Goal: Find specific page/section: Find specific page/section

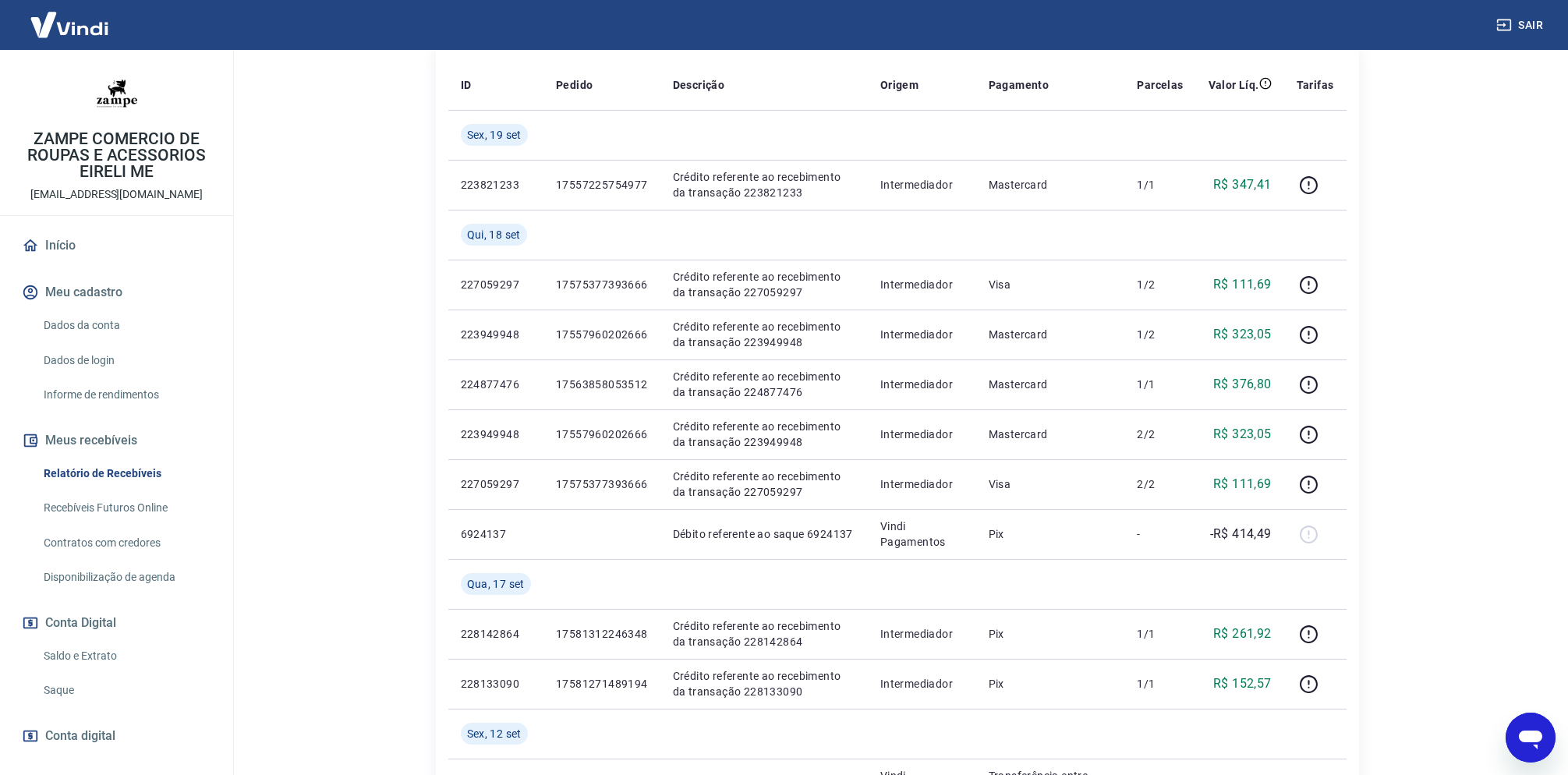
click at [89, 32] on img at bounding box center [68, 24] width 101 height 48
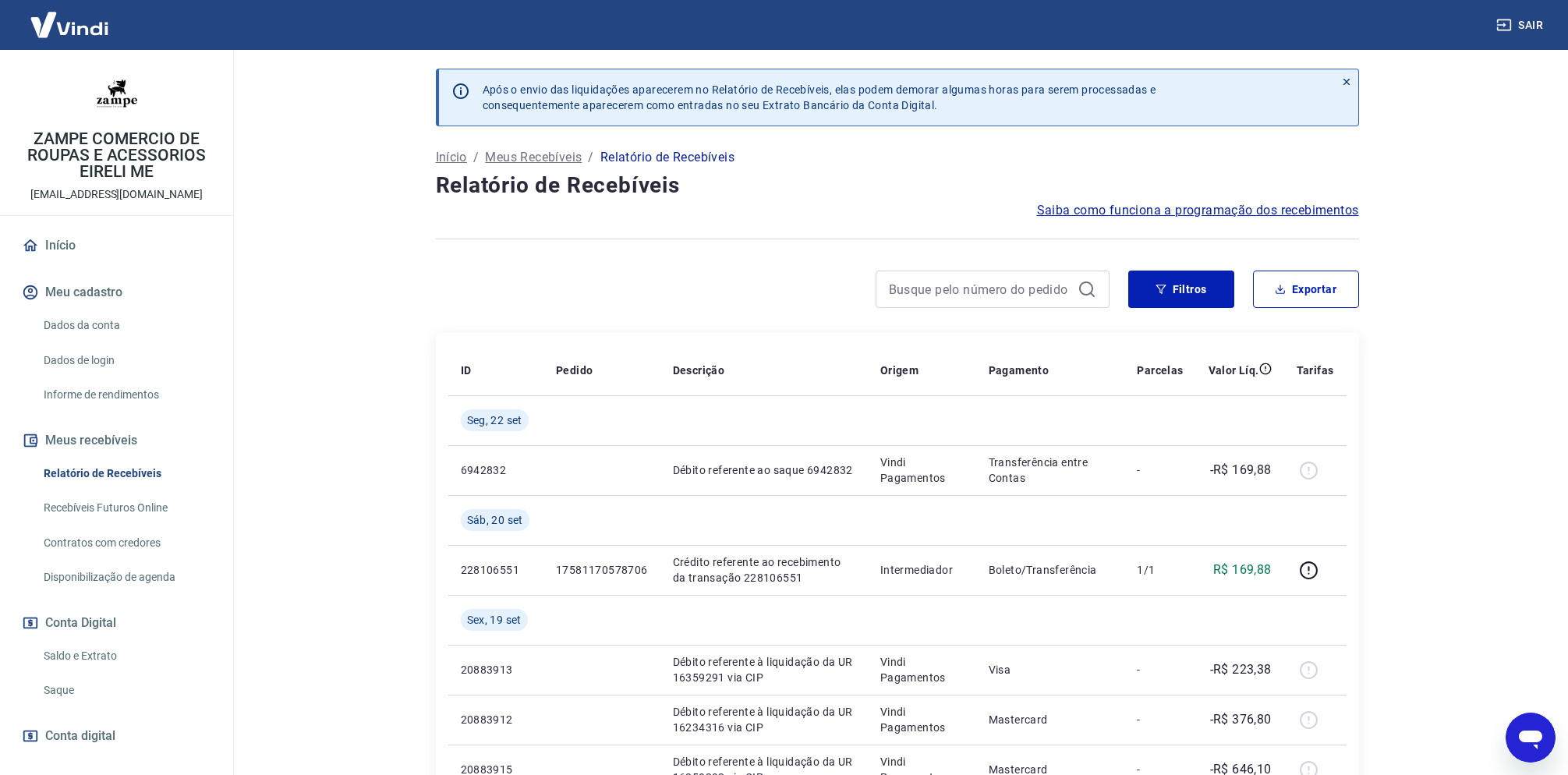
click at [48, 247] on link "Início" at bounding box center [116, 246] width 195 height 34
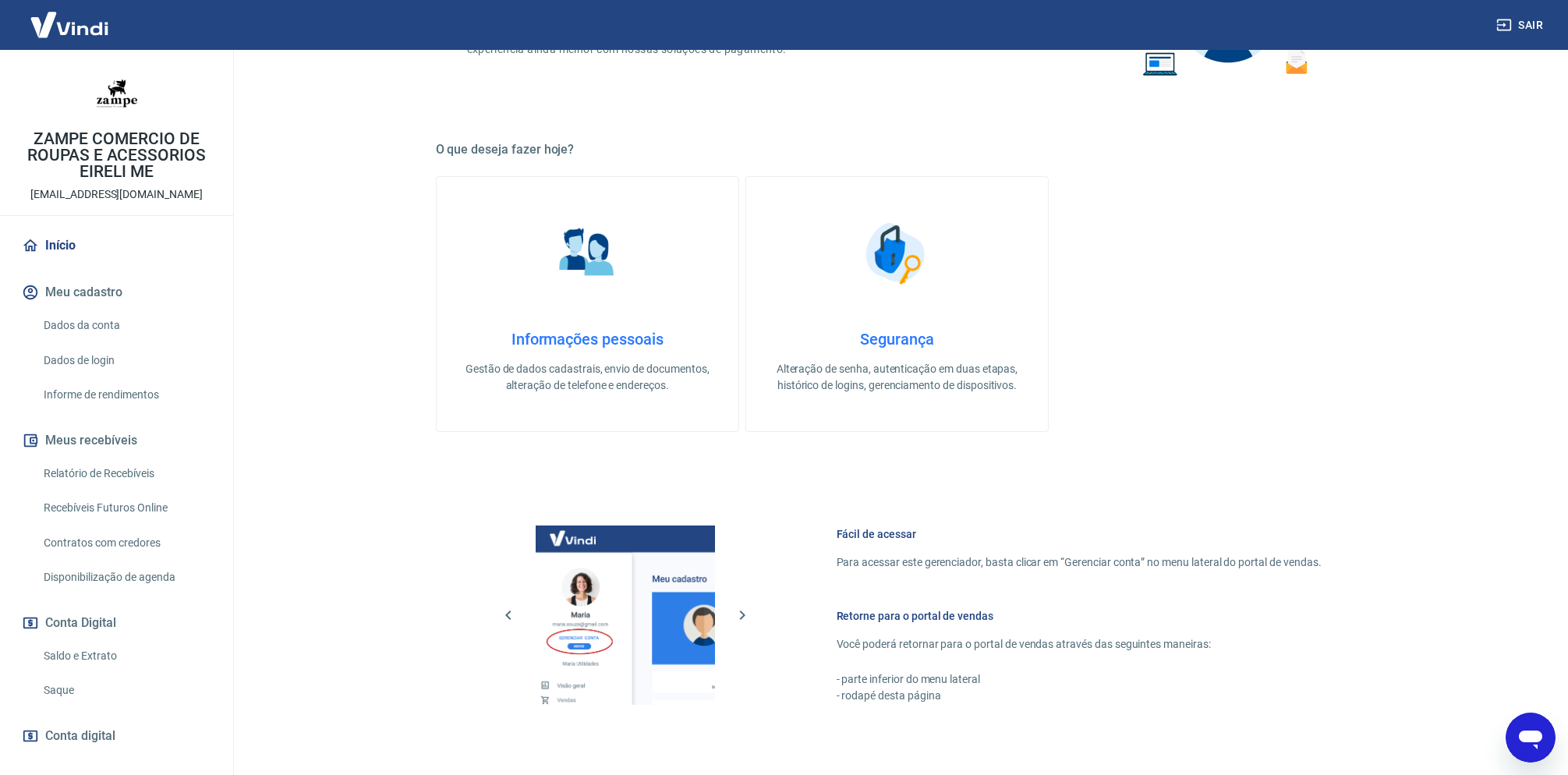
scroll to position [440, 0]
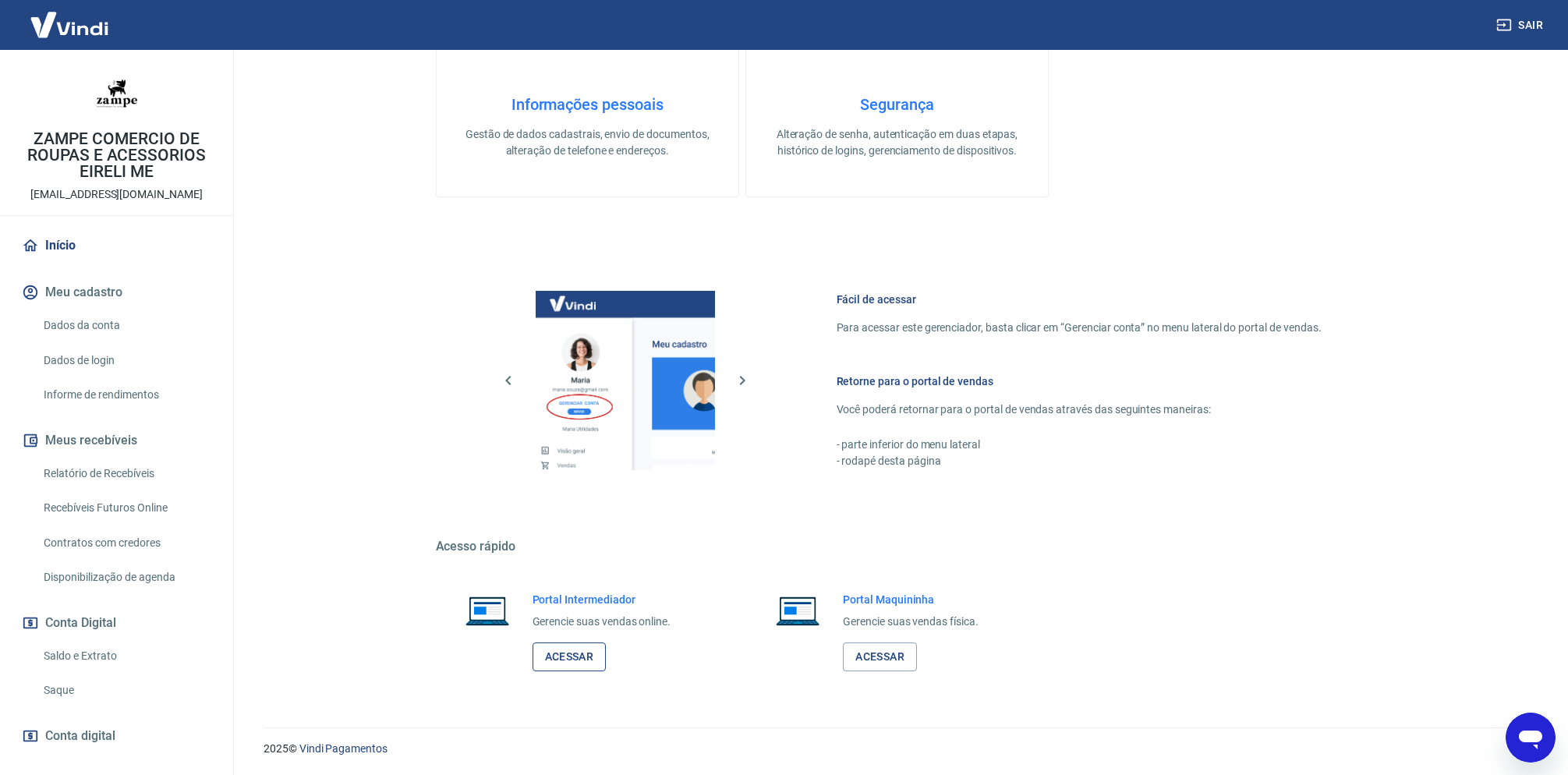
click at [575, 659] on link "Acessar" at bounding box center [569, 656] width 74 height 29
